Goal: Use online tool/utility: Utilize a website feature to perform a specific function

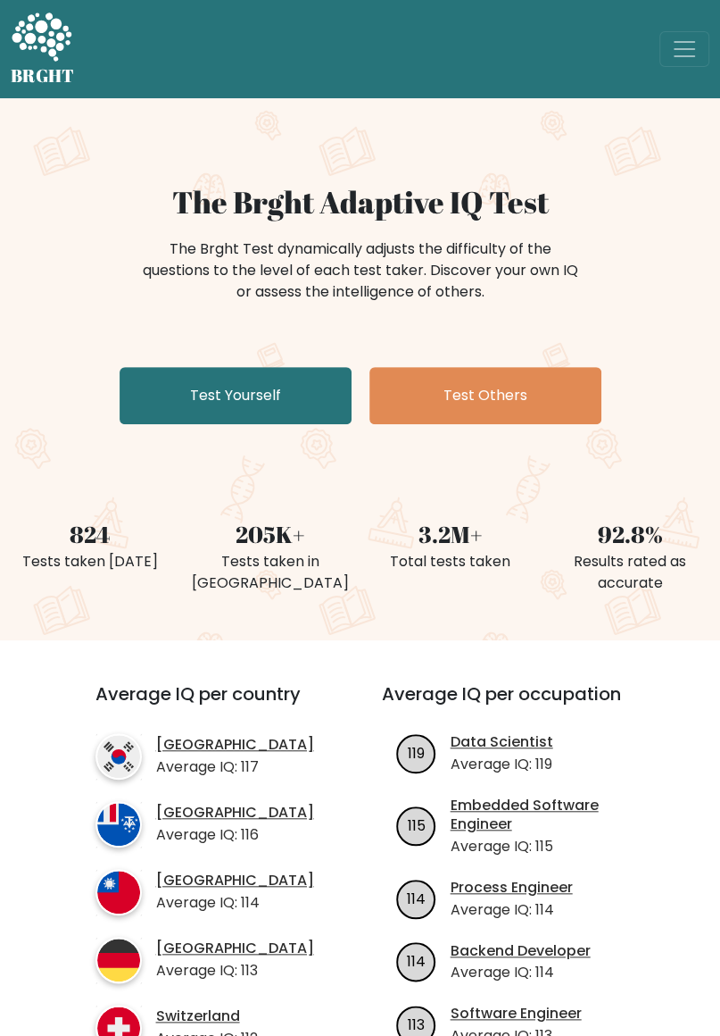
click at [187, 396] on link "Test Yourself" at bounding box center [236, 395] width 232 height 57
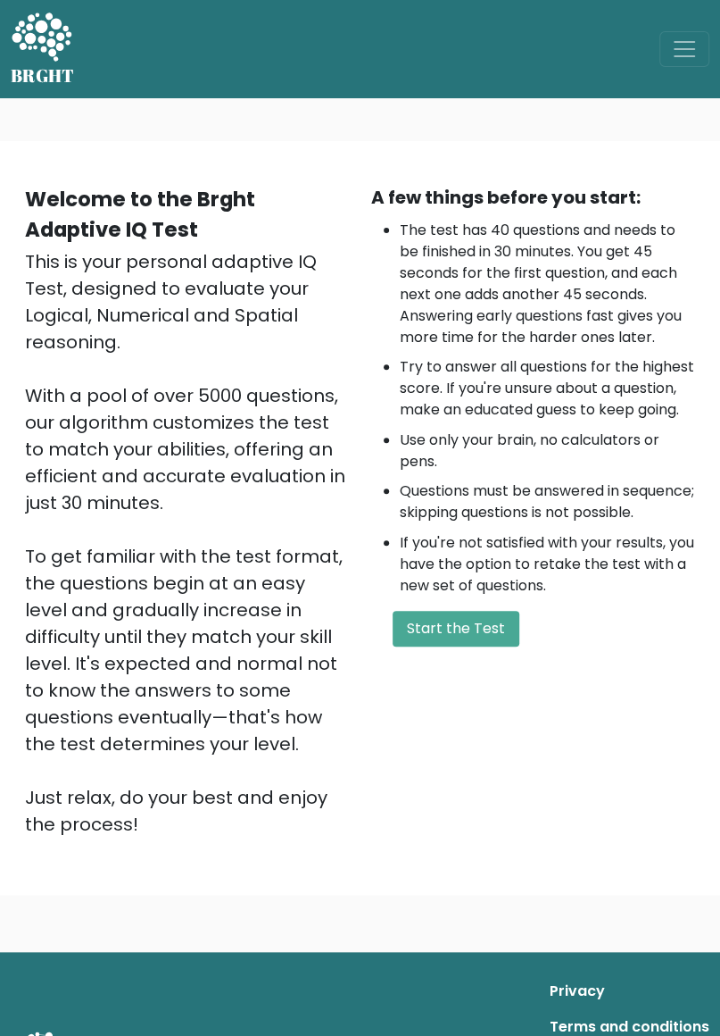
click at [438, 646] on button "Start the Test" at bounding box center [456, 629] width 127 height 36
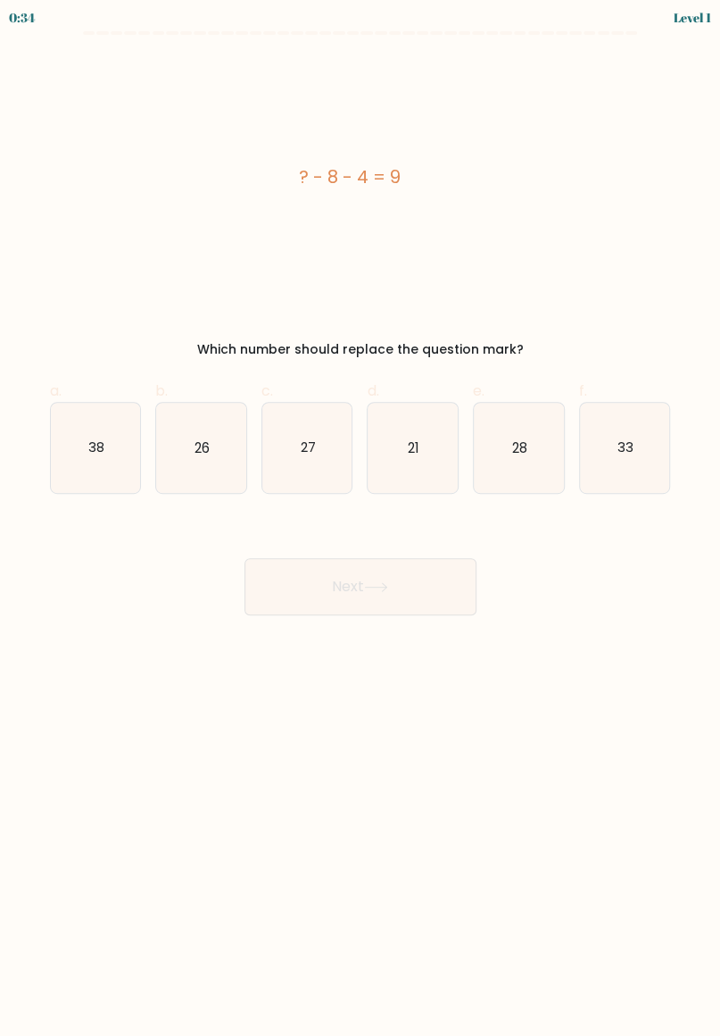
click at [422, 462] on icon "21" at bounding box center [413, 448] width 90 height 90
click at [362, 518] on input "d. 21" at bounding box center [361, 524] width 1 height 12
radio input "true"
click at [397, 597] on button "Next" at bounding box center [361, 586] width 232 height 57
